Goal: Transaction & Acquisition: Purchase product/service

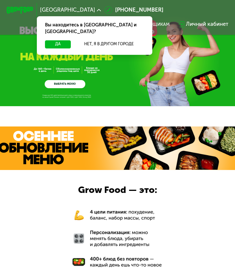
click at [62, 40] on button "Да" at bounding box center [58, 44] width 26 height 8
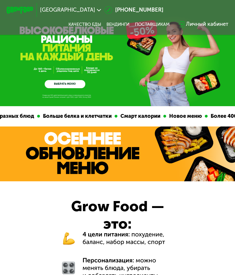
click at [91, 25] on link "Качество еды" at bounding box center [85, 25] width 33 height 6
click at [76, 86] on link "ВЫБРАТЬ МЕНЮ" at bounding box center [65, 84] width 41 height 8
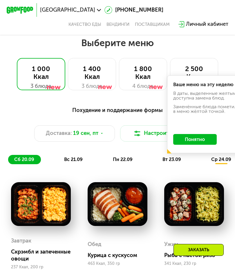
scroll to position [339, 0]
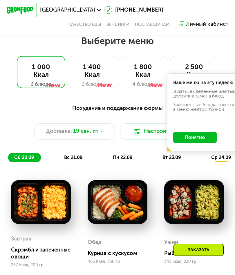
click at [205, 137] on button "Понятно" at bounding box center [195, 137] width 44 height 11
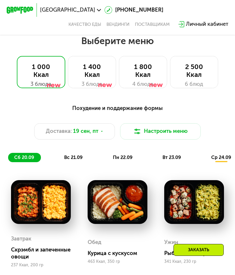
click at [201, 76] on div "2 500 Ккал" at bounding box center [194, 71] width 34 height 16
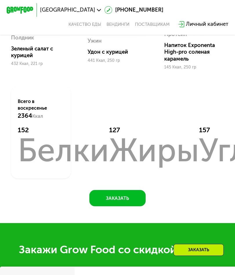
scroll to position [652, 0]
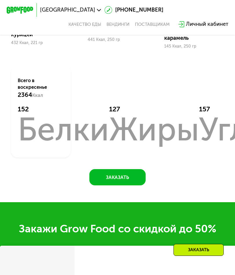
click at [136, 186] on button "Заказать" at bounding box center [117, 177] width 56 height 16
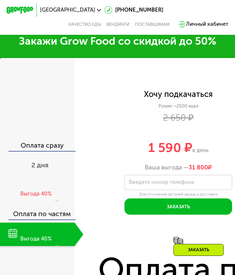
scroll to position [870, 0]
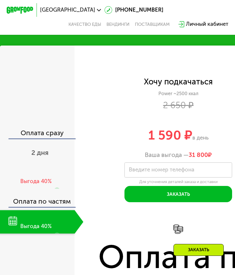
click at [200, 84] on div "Хочу подкачаться" at bounding box center [178, 82] width 69 height 8
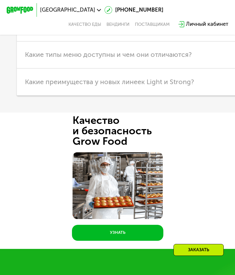
scroll to position [2207, 0]
